Goal: Complete application form

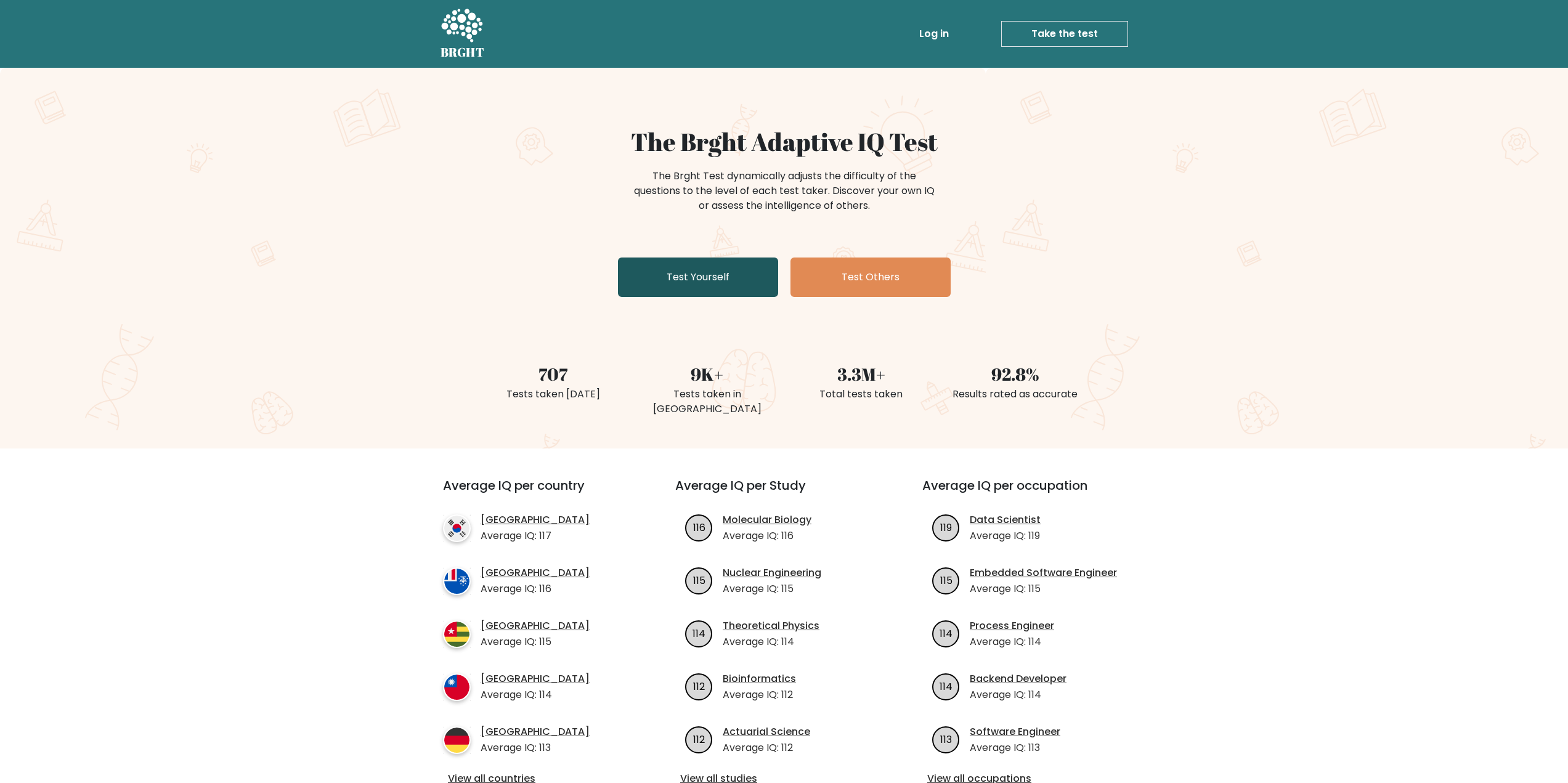
click at [714, 291] on link "Test Yourself" at bounding box center [698, 277] width 161 height 39
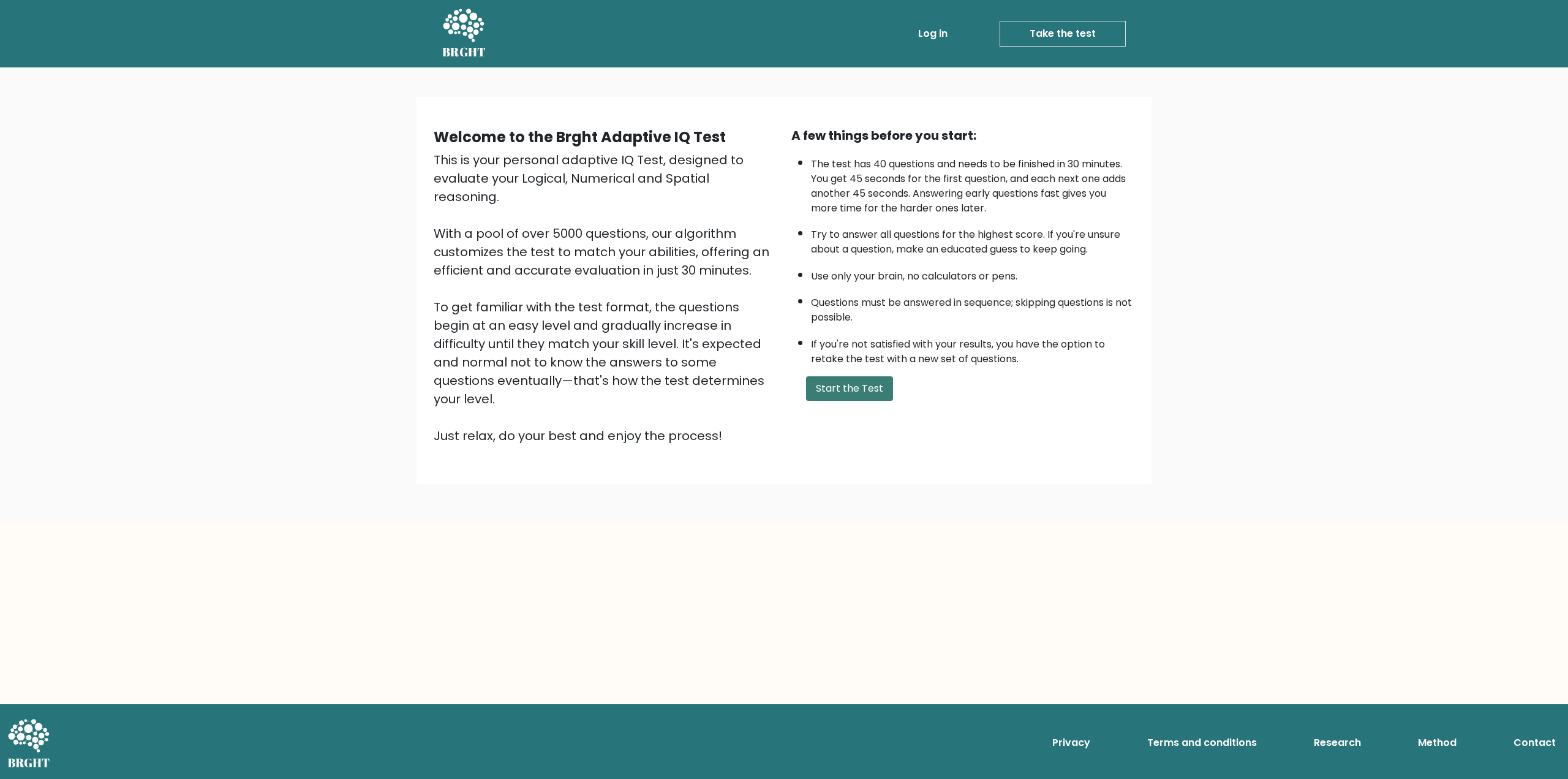
click at [846, 388] on button "Start the Test" at bounding box center [850, 388] width 87 height 24
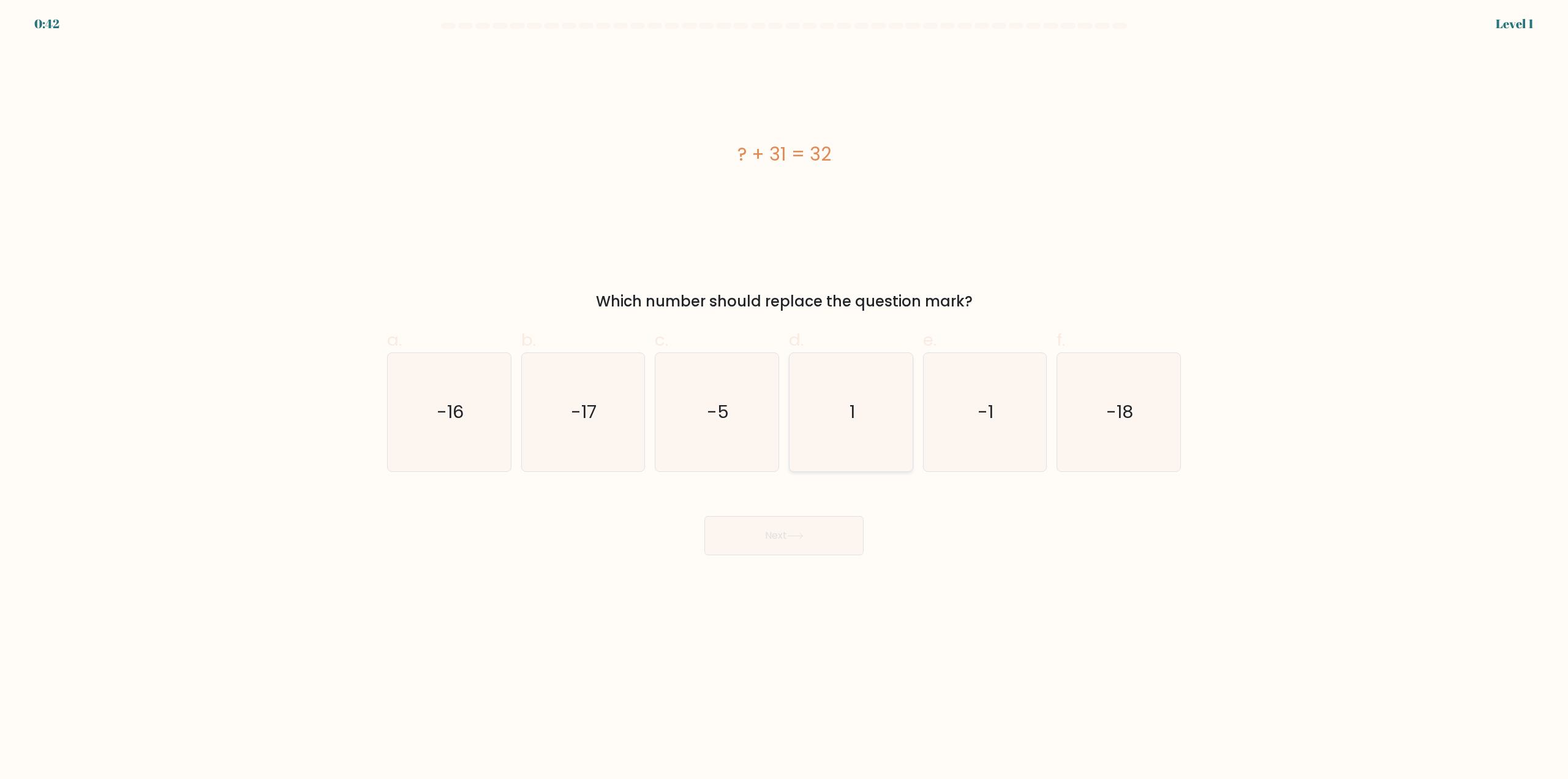
click at [840, 448] on icon "1" at bounding box center [851, 412] width 119 height 119
click at [785, 398] on input "d. 1" at bounding box center [784, 394] width 1 height 8
radio input "true"
click at [793, 537] on icon at bounding box center [795, 536] width 17 height 7
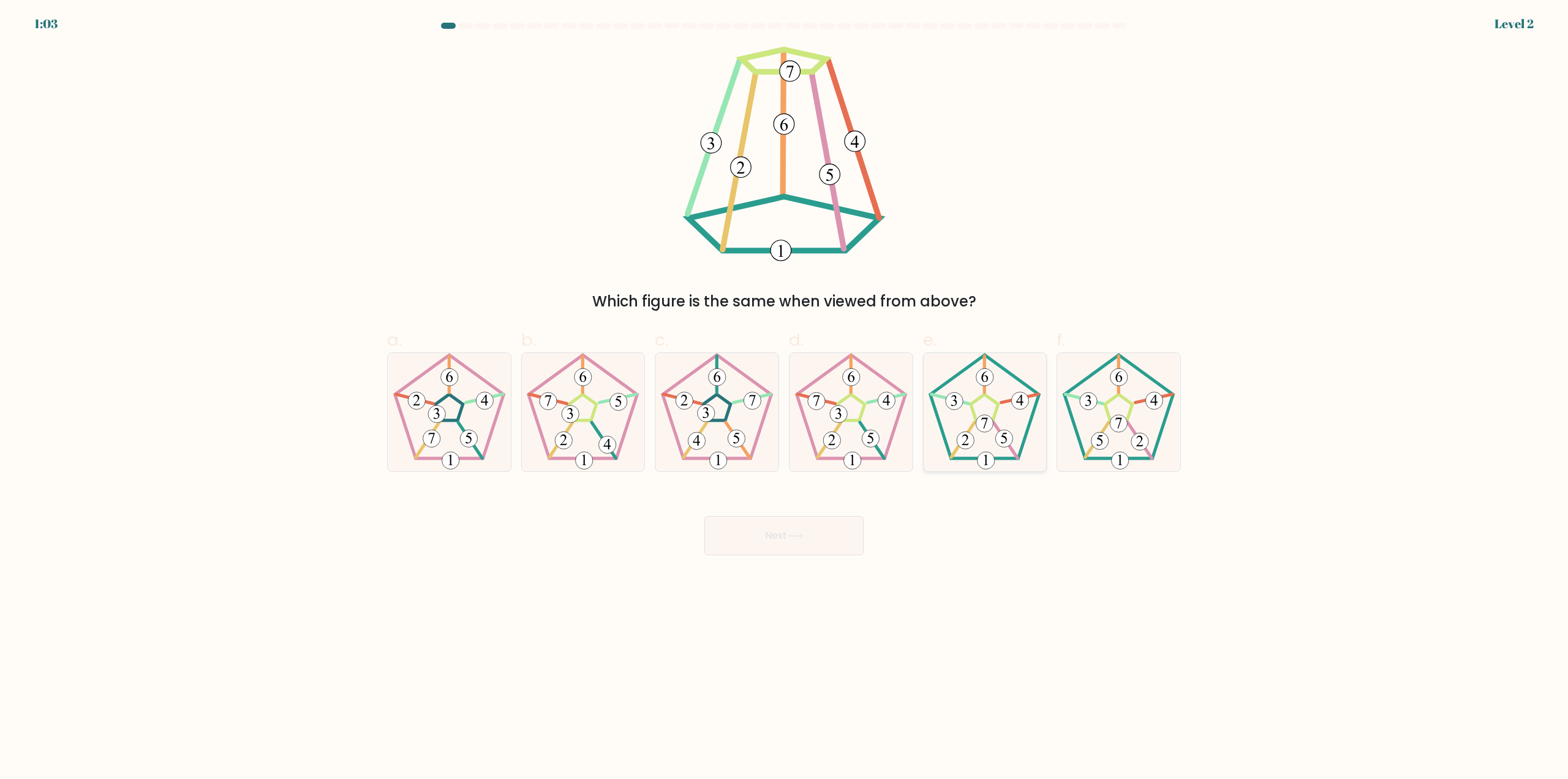
click at [961, 419] on icon at bounding box center [985, 412] width 119 height 119
click at [785, 398] on input "e." at bounding box center [784, 394] width 1 height 8
radio input "true"
click at [757, 527] on button "Next" at bounding box center [784, 535] width 160 height 39
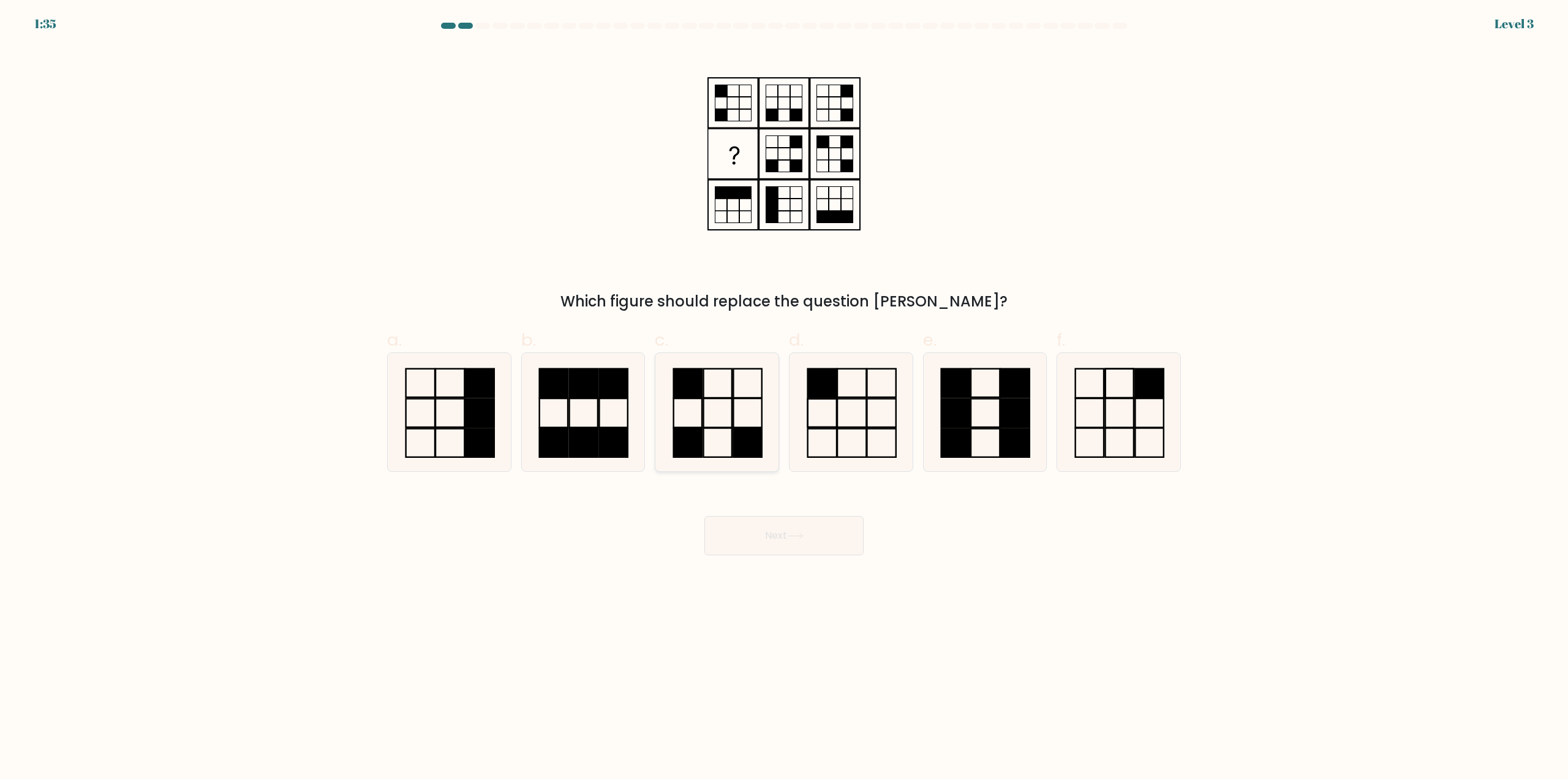
click at [712, 429] on icon at bounding box center [717, 412] width 119 height 119
click at [784, 398] on input "c." at bounding box center [784, 394] width 1 height 8
radio input "true"
click at [796, 549] on button "Next" at bounding box center [784, 535] width 160 height 39
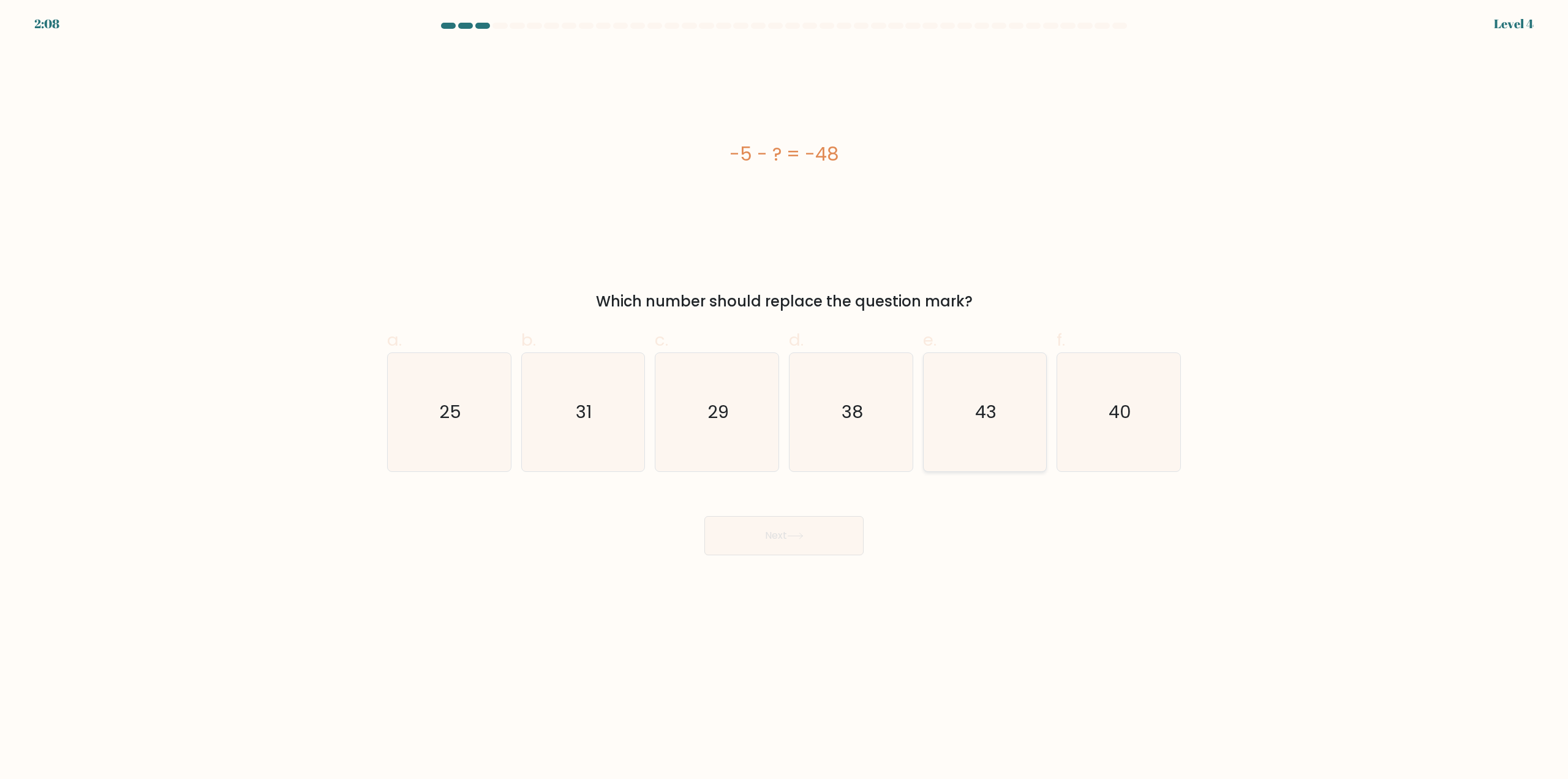
click at [956, 425] on icon "43" at bounding box center [985, 412] width 119 height 119
click at [785, 398] on input "e. 43" at bounding box center [784, 394] width 1 height 8
radio input "true"
click at [788, 535] on button "Next" at bounding box center [784, 535] width 160 height 39
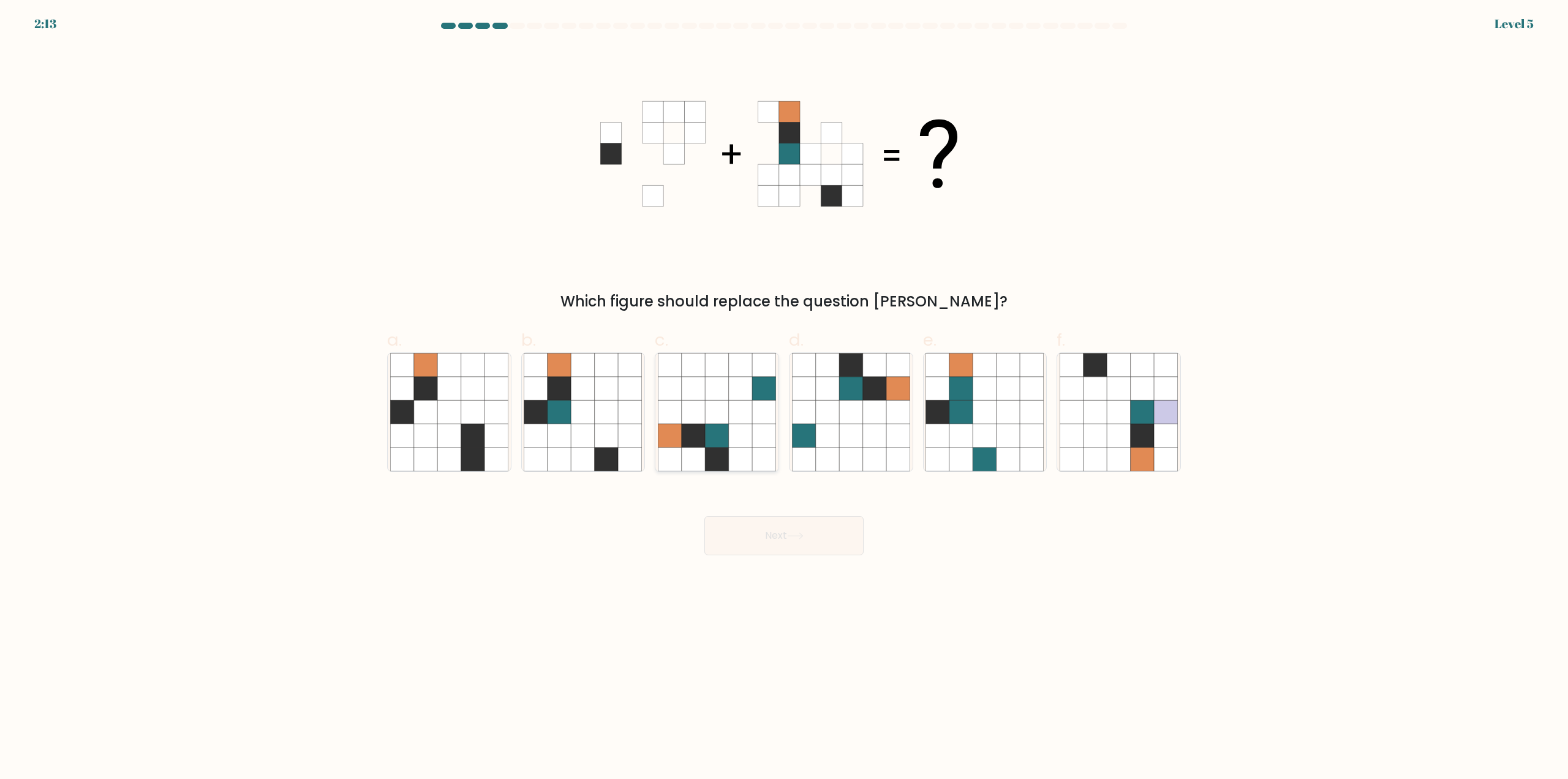
click at [701, 422] on icon at bounding box center [693, 412] width 23 height 23
click at [784, 398] on input "c." at bounding box center [784, 394] width 1 height 8
radio input "true"
click at [759, 532] on button "Next" at bounding box center [784, 535] width 160 height 39
